Goal: Check status: Check status

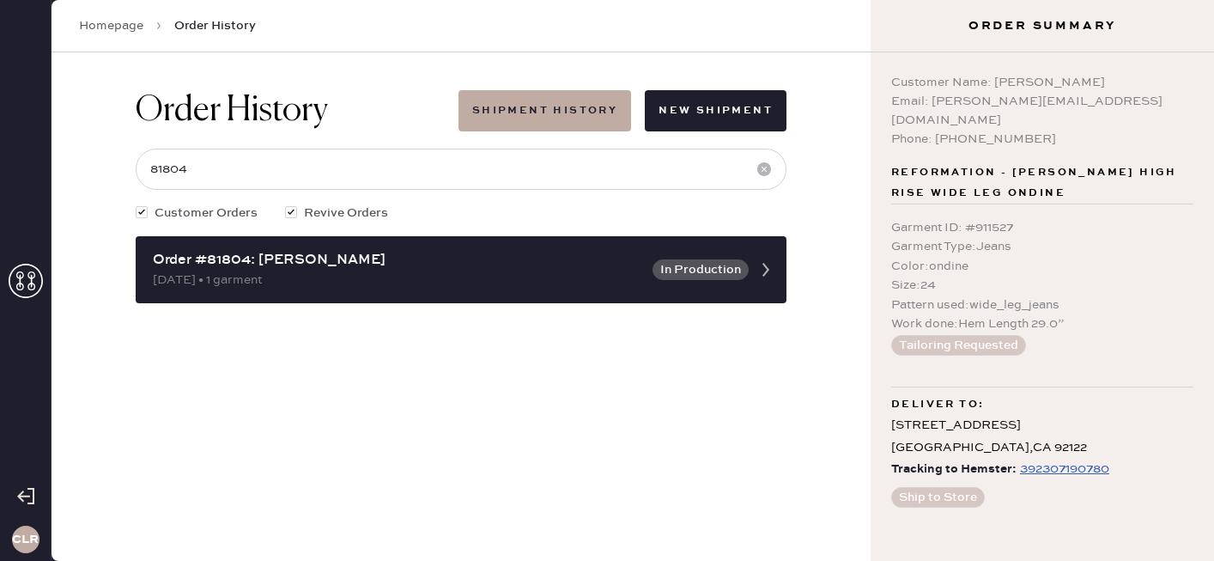
click at [40, 267] on icon at bounding box center [26, 281] width 34 height 34
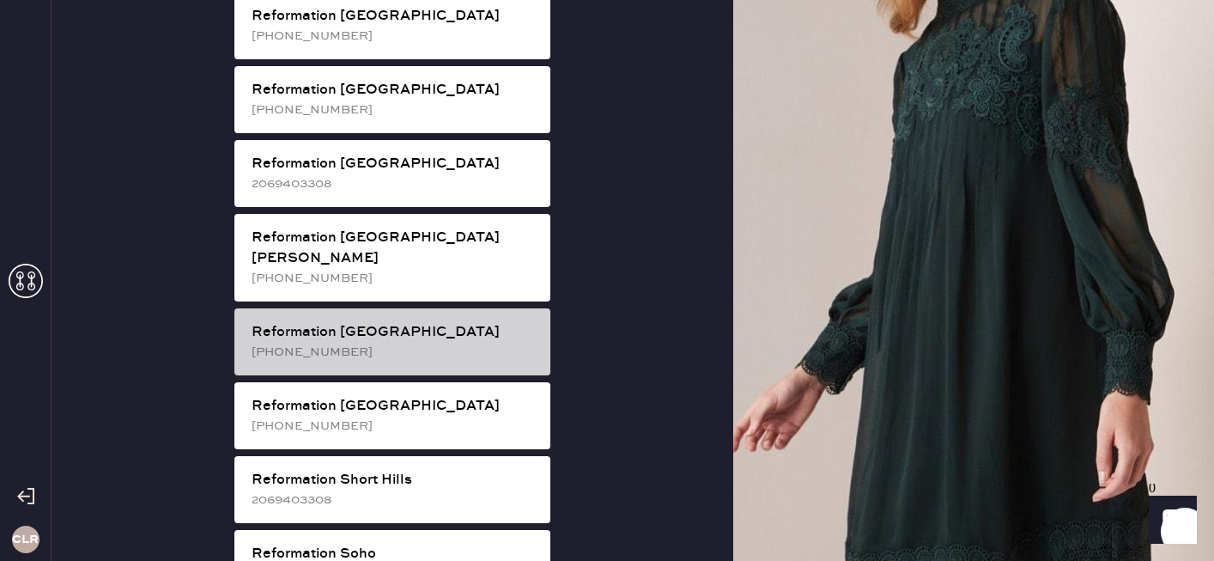
scroll to position [2673, 0]
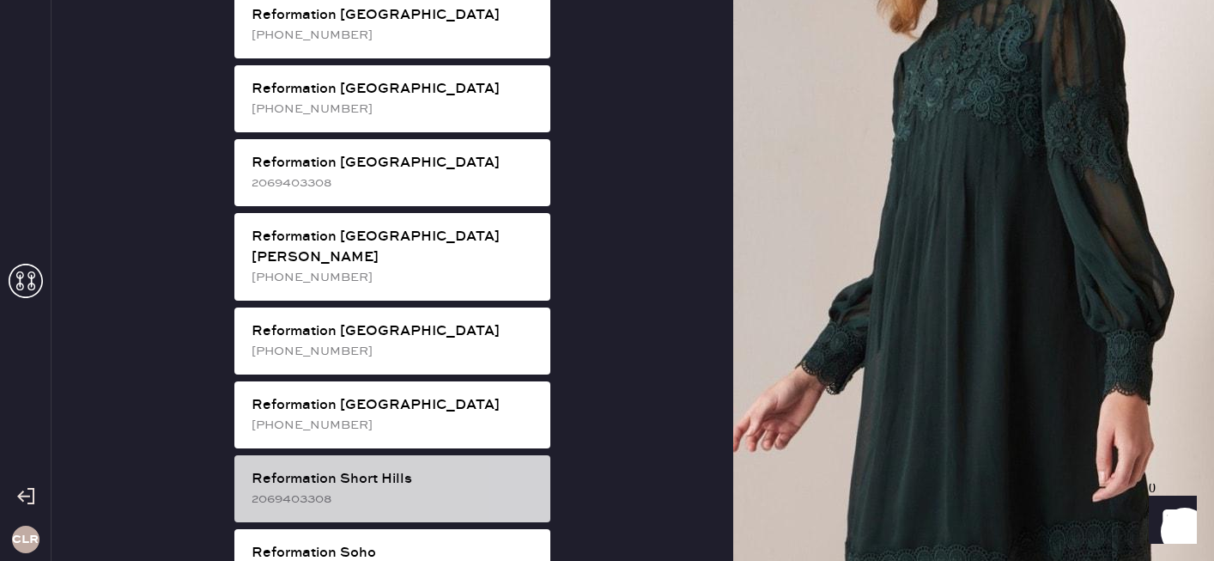
scroll to position [62, 0]
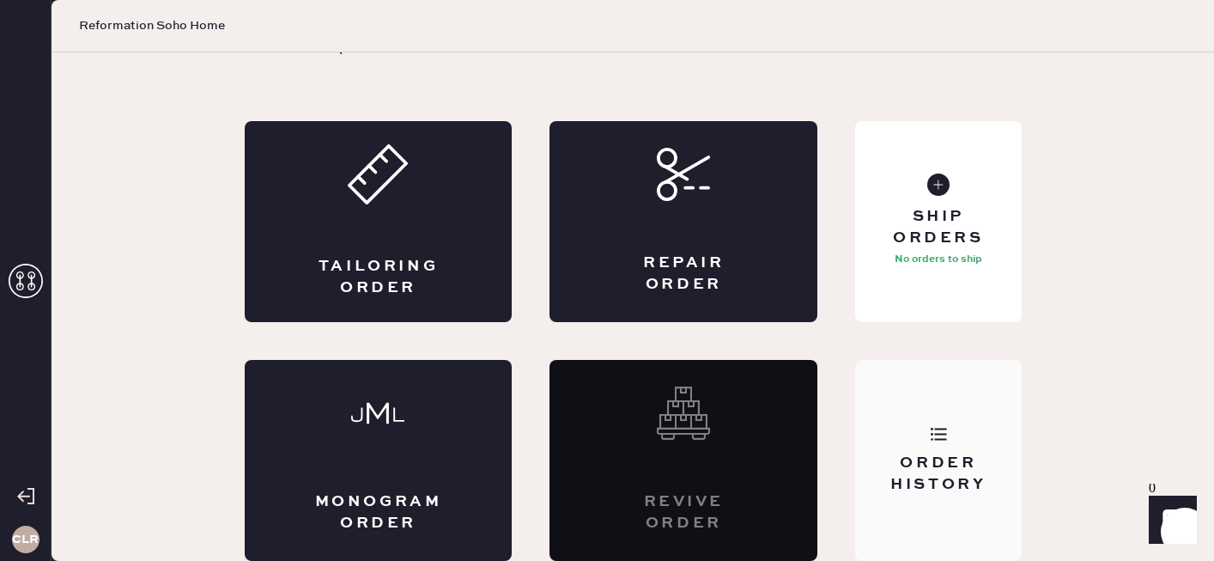
click at [907, 481] on div "Order History" at bounding box center [938, 474] width 138 height 43
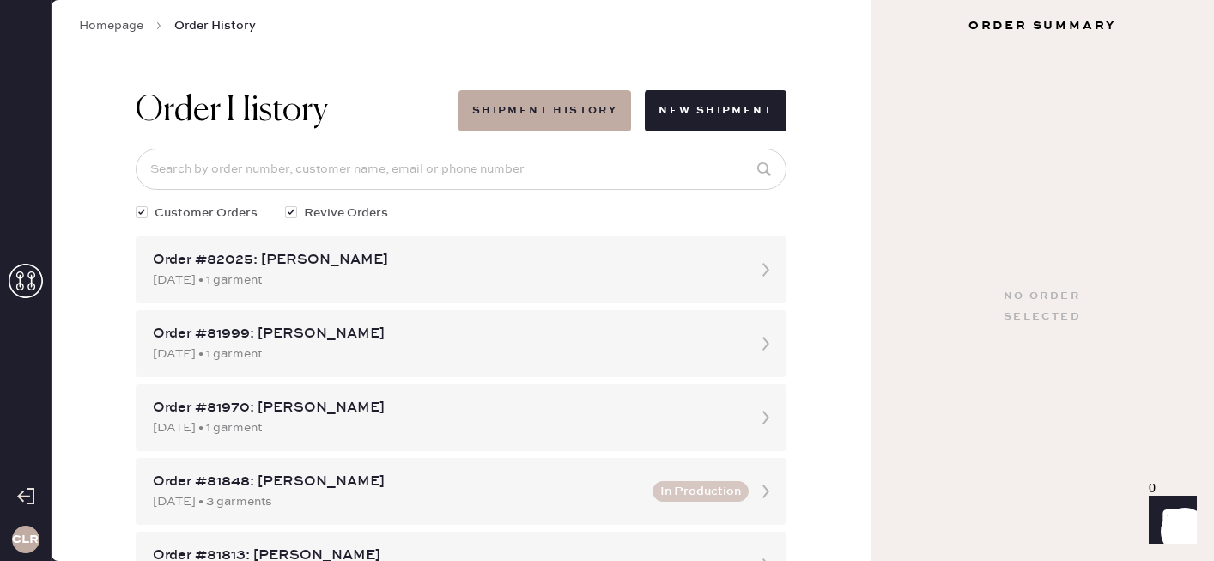
click at [27, 278] on icon at bounding box center [26, 281] width 34 height 34
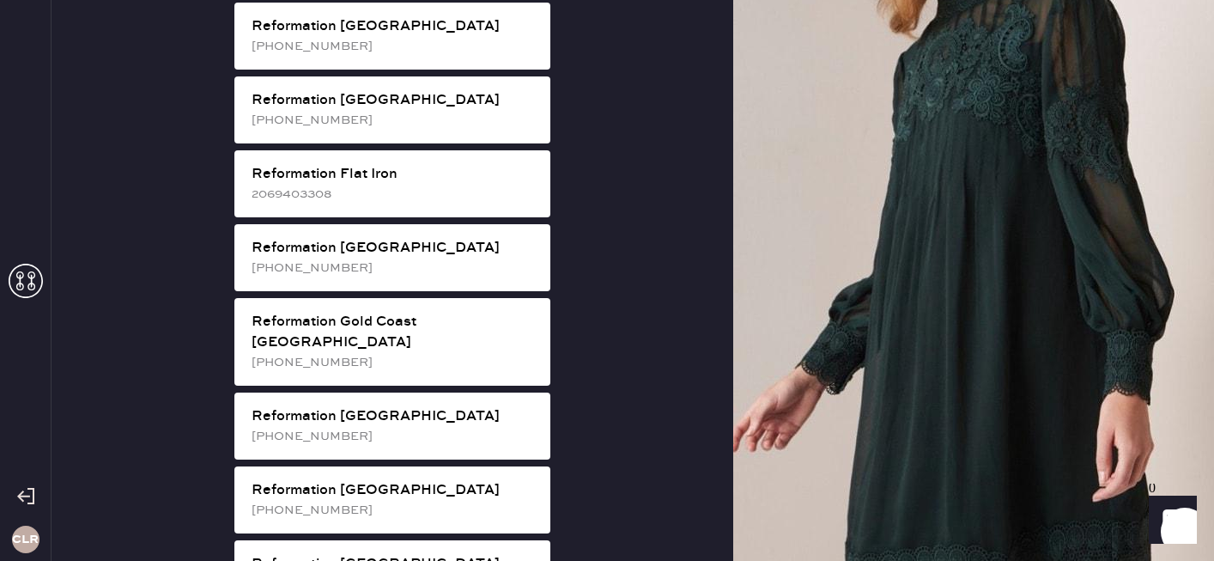
scroll to position [1122, 0]
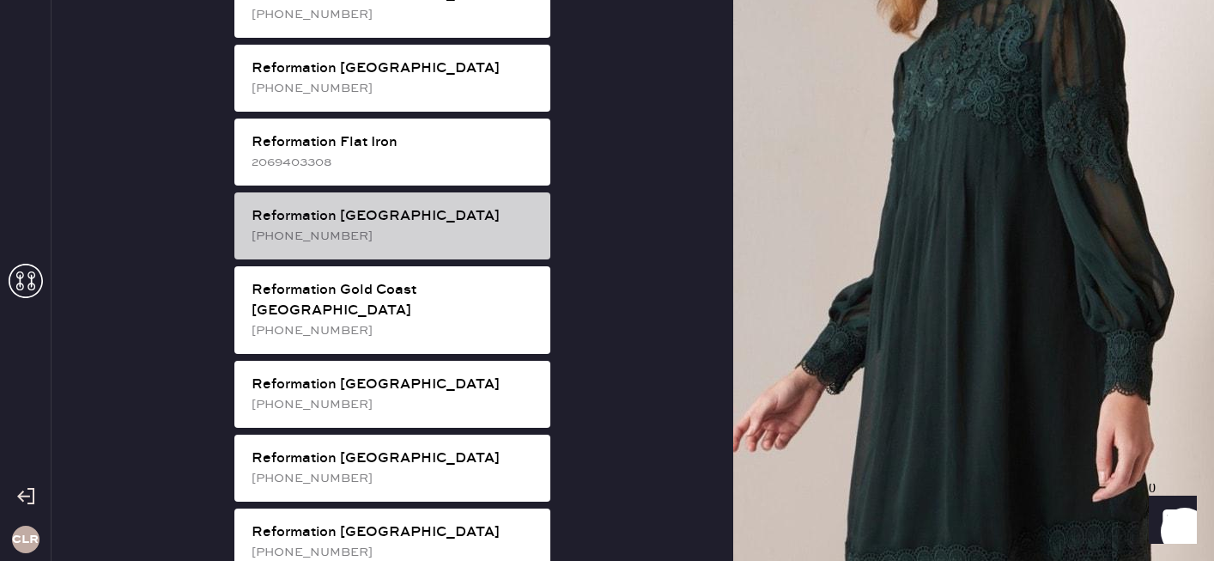
click at [426, 206] on div "Reformation [GEOGRAPHIC_DATA]" at bounding box center [394, 216] width 285 height 21
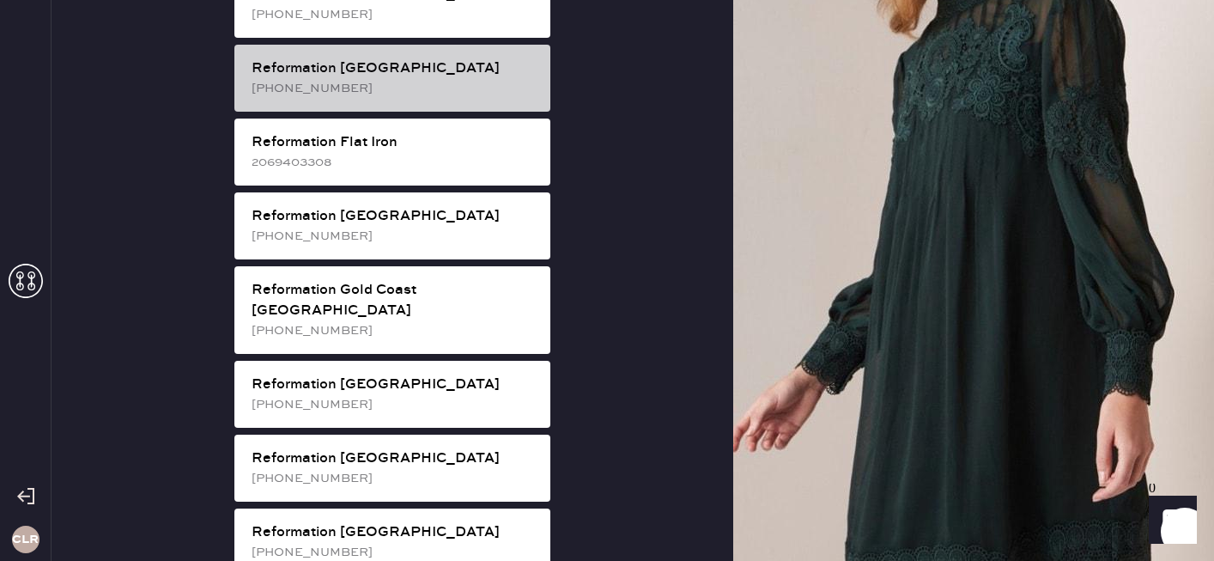
scroll to position [62, 0]
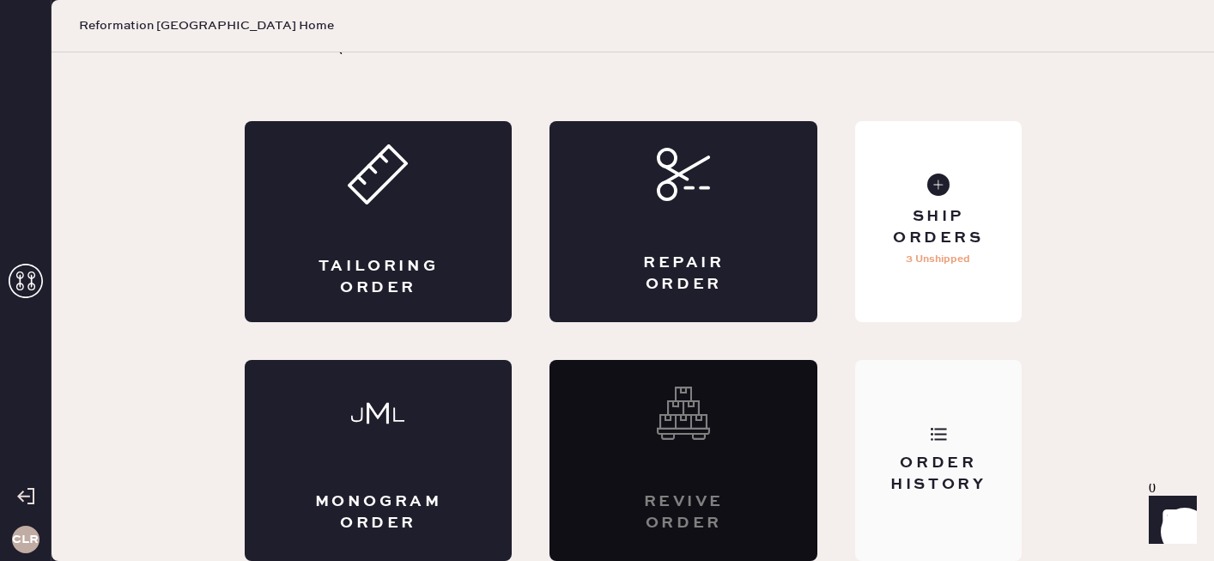
click at [969, 425] on div "Order History" at bounding box center [938, 460] width 166 height 201
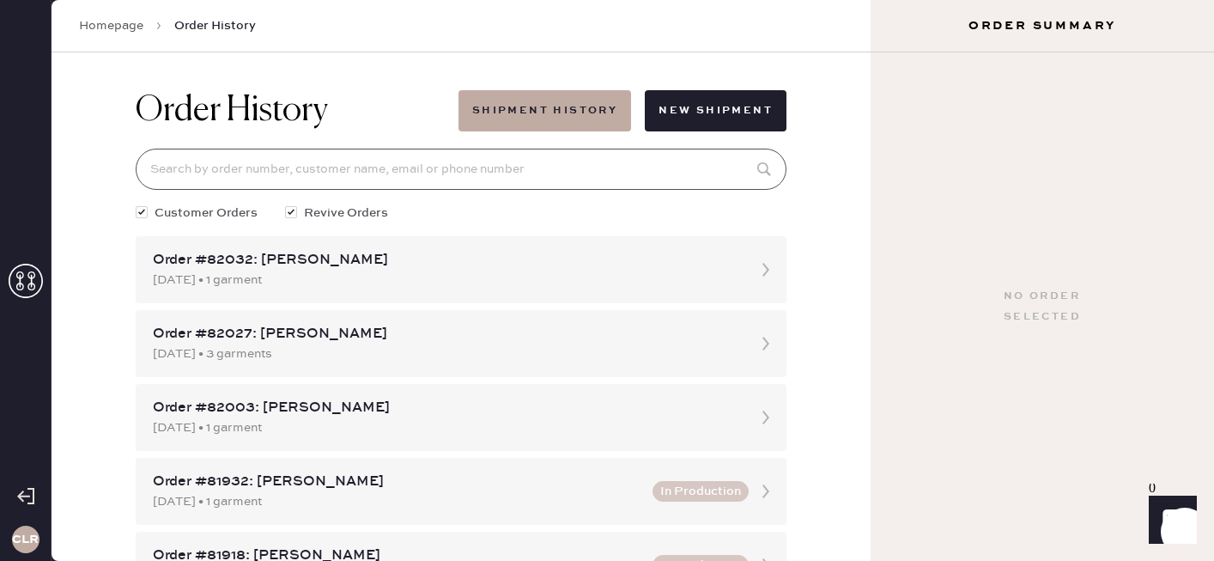
click at [478, 163] on input at bounding box center [461, 169] width 651 height 41
paste input "81159"
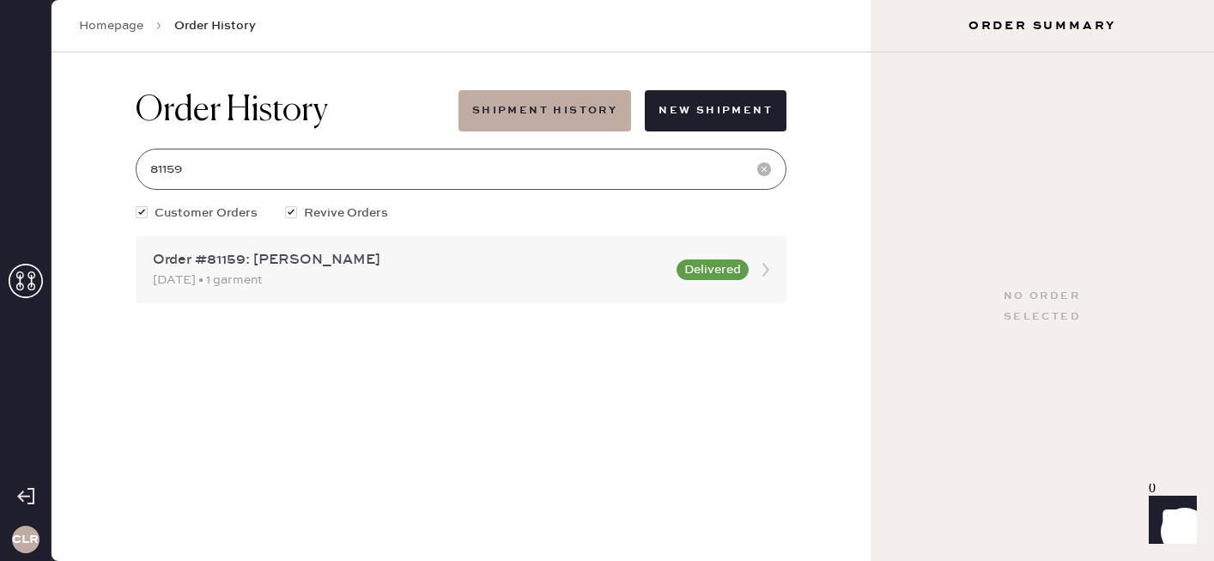
type input "81159"
click at [408, 283] on div "[DATE] • 1 garment" at bounding box center [410, 280] width 514 height 19
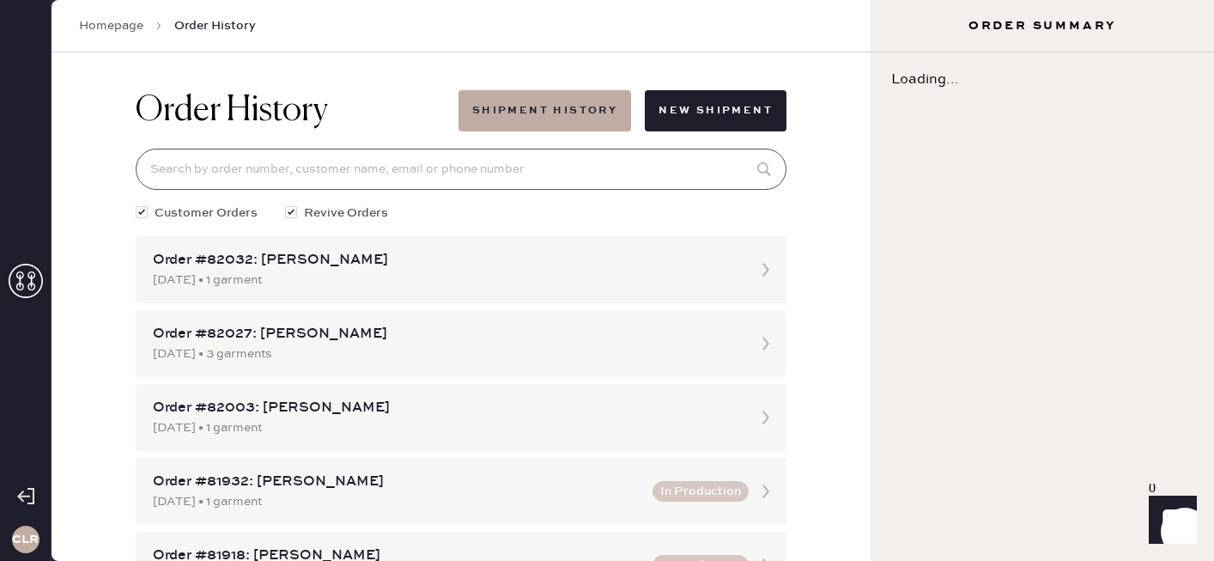
click at [348, 161] on input at bounding box center [461, 169] width 651 height 41
paste input "81159"
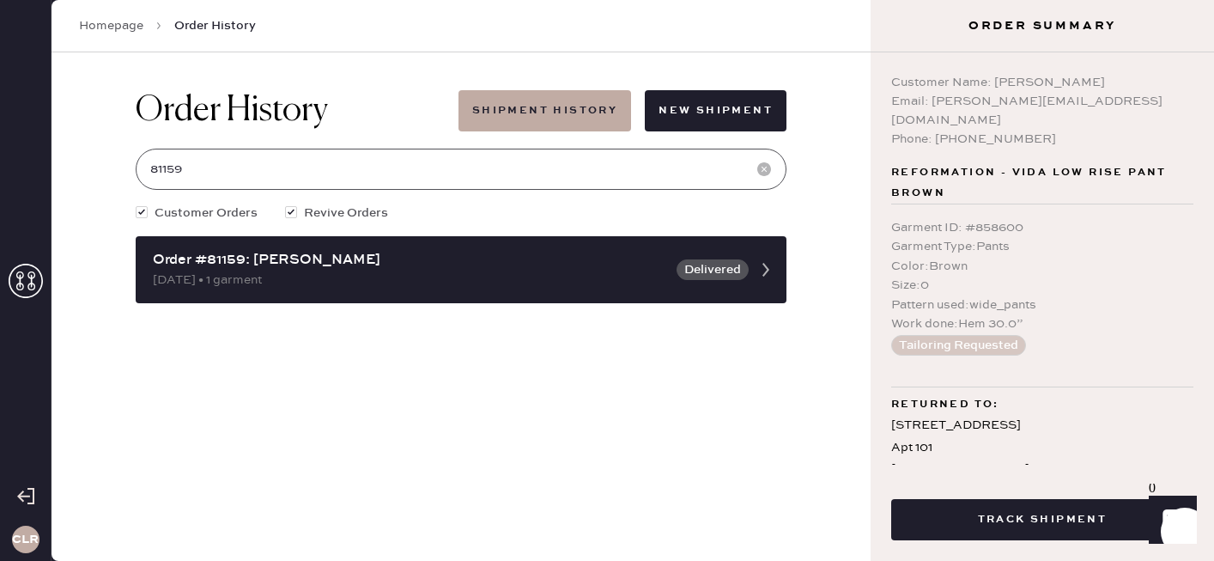
type input "81159"
